Goal: Navigation & Orientation: Go to known website

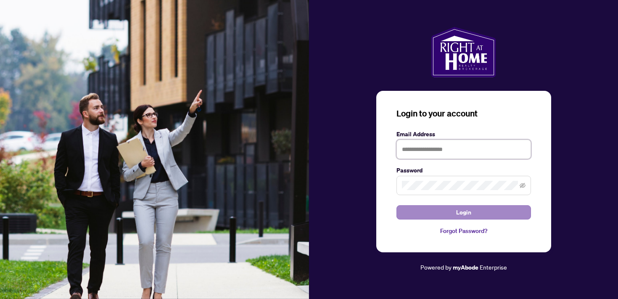
type input "**********"
click at [438, 209] on button "Login" at bounding box center [463, 212] width 134 height 14
